Goal: Book appointment/travel/reservation

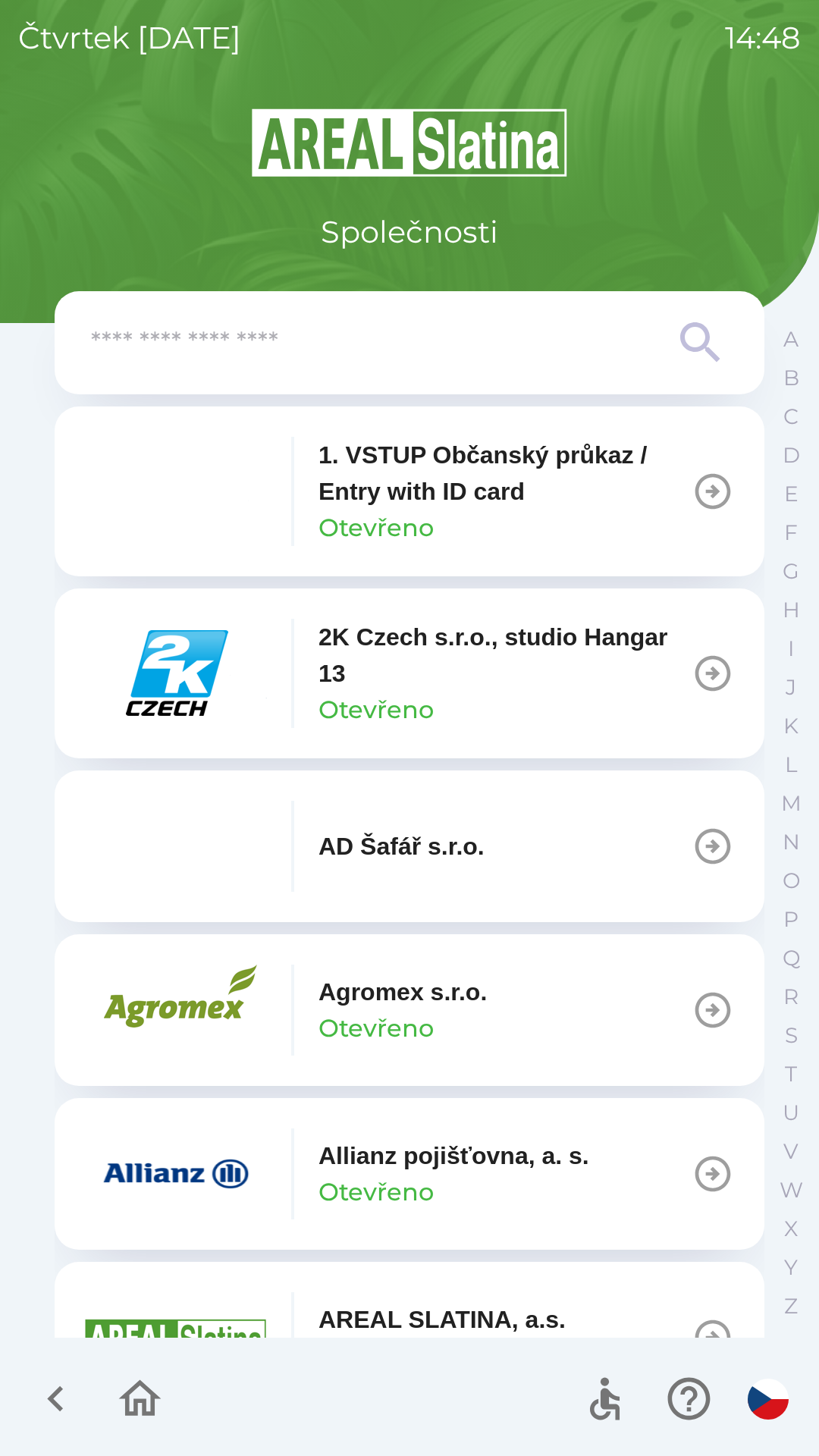
click at [336, 322] on input "text" at bounding box center [379, 343] width 576 height 42
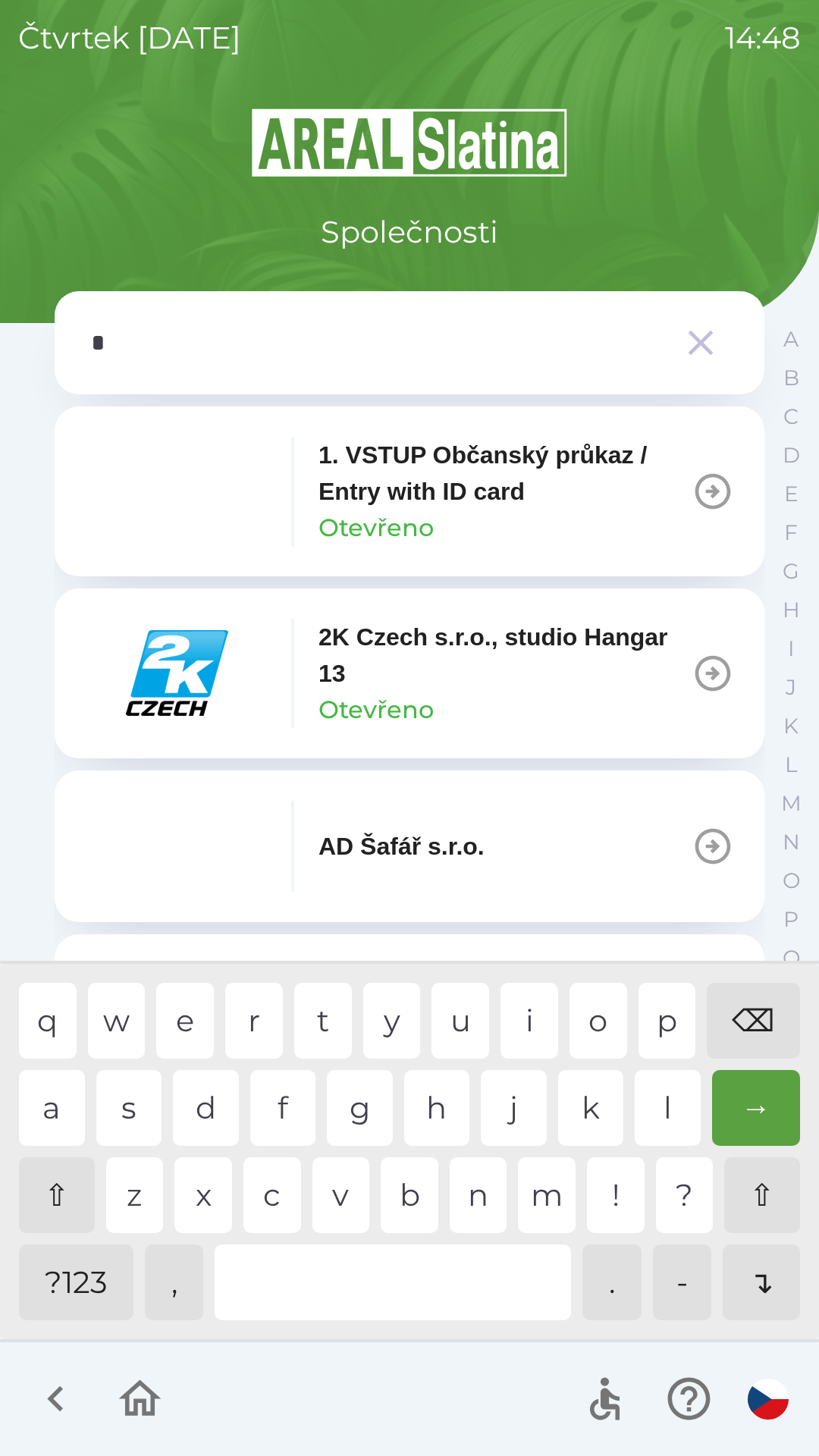
click at [601, 1010] on div "o" at bounding box center [598, 1021] width 58 height 76
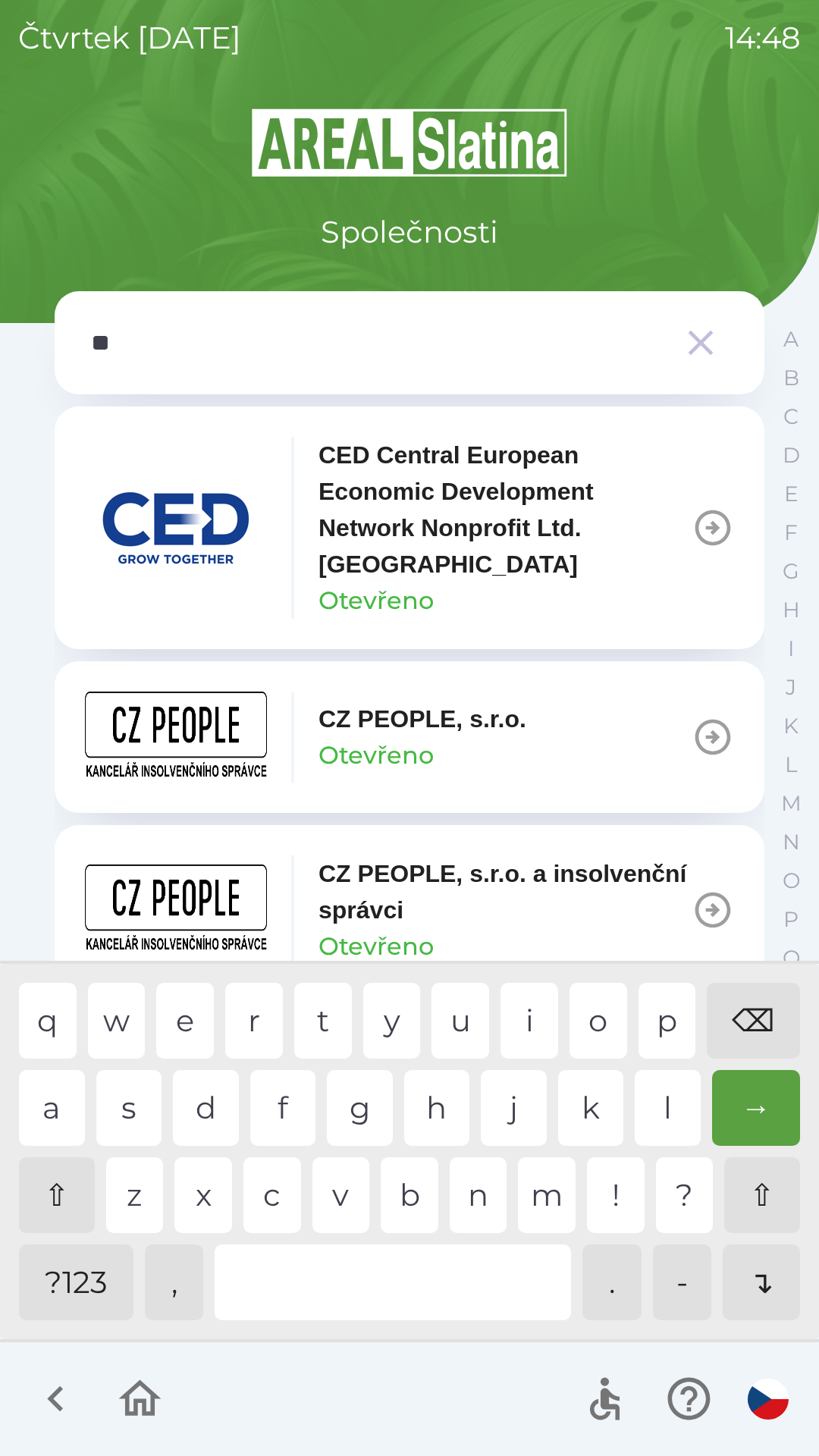
type input "***"
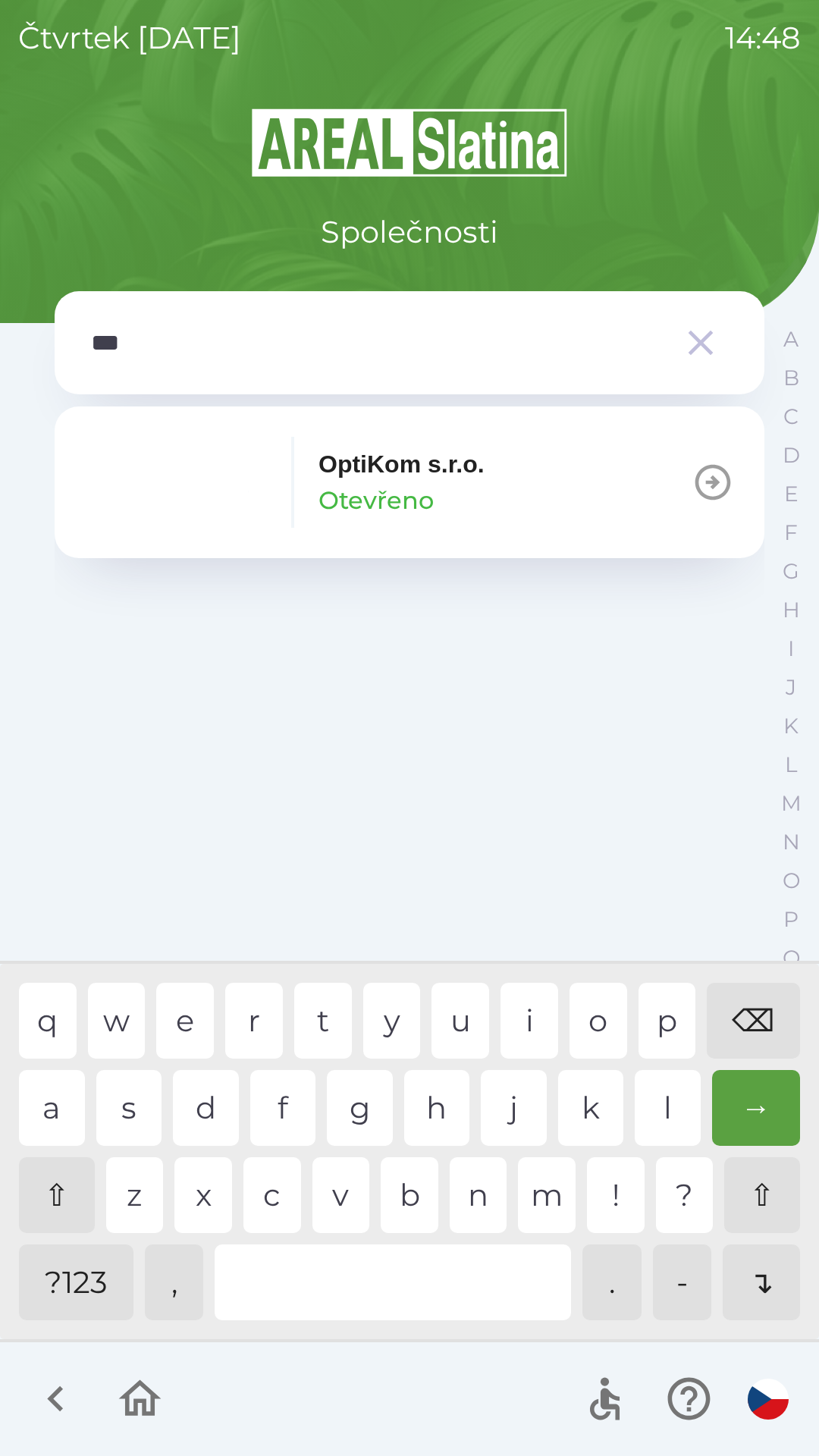
click at [332, 1031] on div "t" at bounding box center [323, 1021] width 58 height 76
click at [385, 483] on p "Otevřeno" at bounding box center [376, 501] width 116 height 37
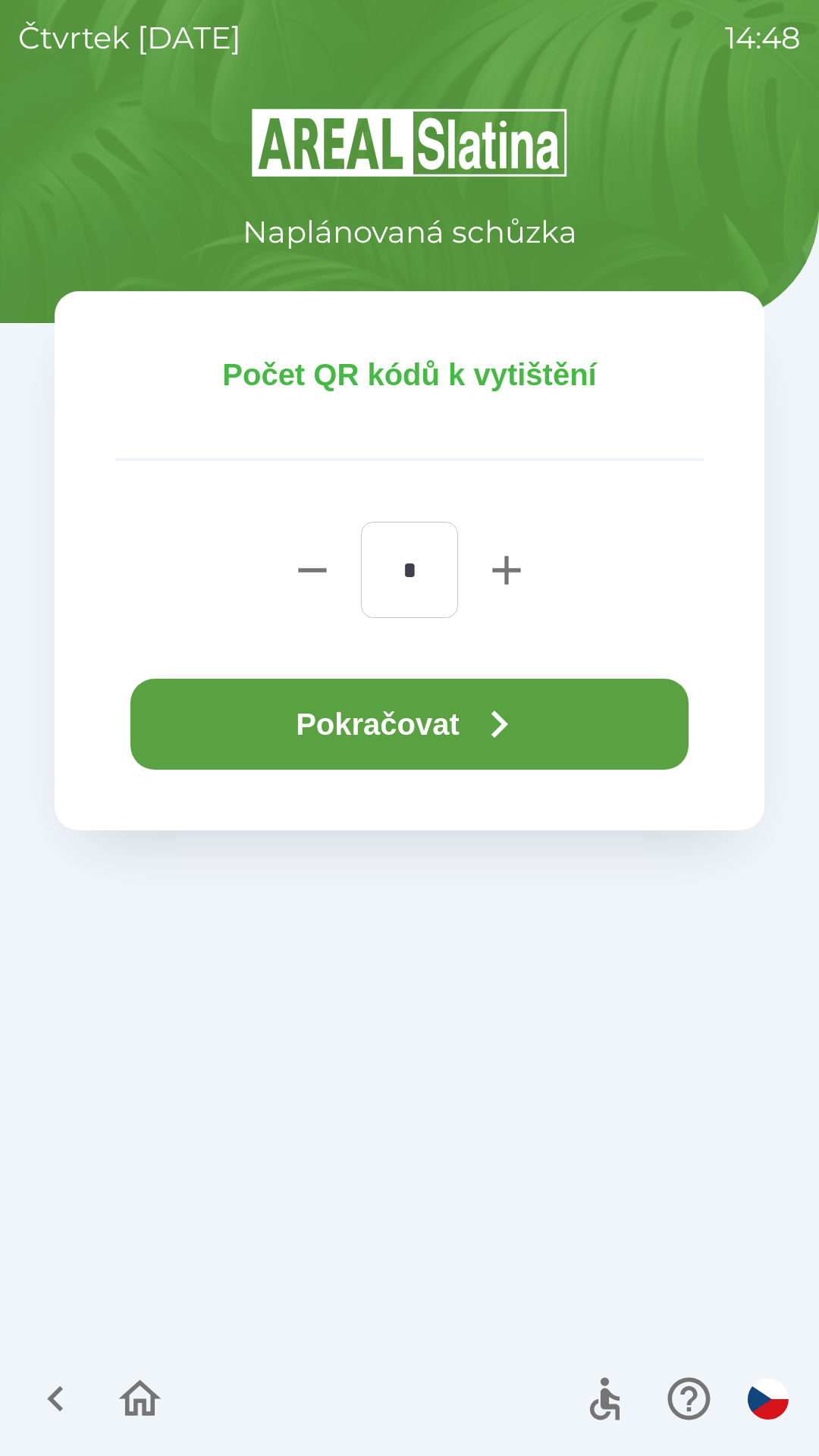
click at [350, 746] on button "Pokračovat" at bounding box center [410, 724] width 558 height 91
